Goal: Task Accomplishment & Management: Use online tool/utility

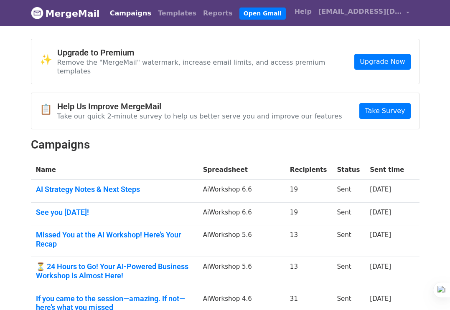
click at [117, 14] on link "Campaigns" at bounding box center [131, 13] width 48 height 17
click at [118, 14] on link "Campaigns" at bounding box center [131, 13] width 48 height 17
click at [239, 13] on link "Open Gmail" at bounding box center [262, 14] width 46 height 12
